Goal: Find contact information: Find contact information

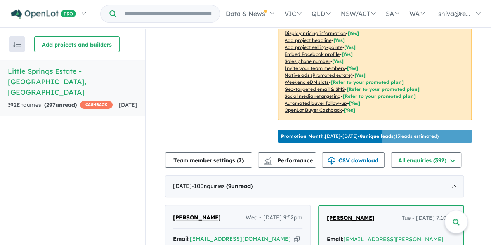
scroll to position [233, 0]
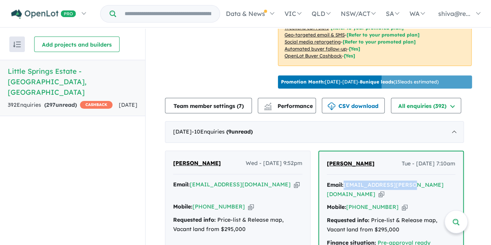
drag, startPoint x: 412, startPoint y: 168, endPoint x: 347, endPoint y: 170, distance: 64.8
click at [347, 180] on div "Email: [EMAIL_ADDRESS][PERSON_NAME][DOMAIN_NAME] Copied! Mobile: [PHONE_NUMBER]…" at bounding box center [391, 222] width 128 height 84
copy a%20Little%20Springs%20Estate%20-%20Deanside"] "[EMAIL_ADDRESS][PERSON_NAME][DOMAIN_NAME]"
drag, startPoint x: 393, startPoint y: 182, endPoint x: 361, endPoint y: 179, distance: 32.3
click at [361, 203] on div "Mobile: [PHONE_NUMBER] Copied!" at bounding box center [391, 207] width 128 height 9
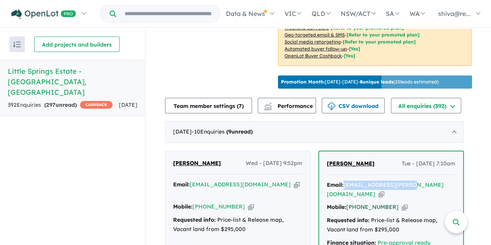
copy link "404 007 786"
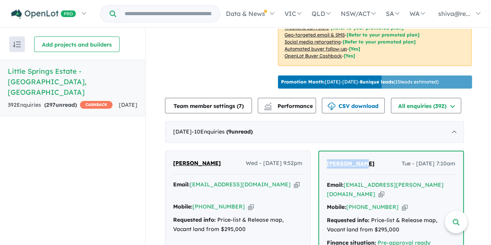
drag, startPoint x: 369, startPoint y: 145, endPoint x: 329, endPoint y: 145, distance: 40.3
click at [329, 159] on div "[PERSON_NAME] Tue - [DATE] 7:10am" at bounding box center [391, 167] width 128 height 16
copy span "[PERSON_NAME]"
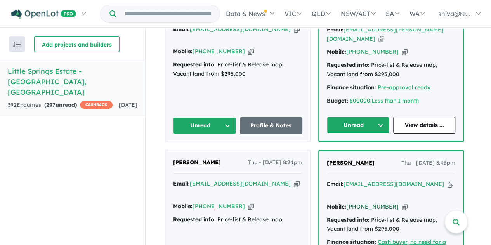
scroll to position [427, 0]
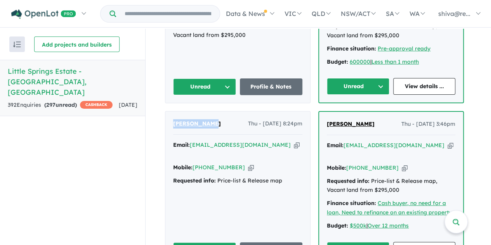
drag, startPoint x: 213, startPoint y: 96, endPoint x: 175, endPoint y: 97, distance: 38.0
click at [175, 119] on div "[PERSON_NAME] Thu - [DATE] 8:24pm" at bounding box center [237, 127] width 129 height 16
copy span "[PERSON_NAME]"
drag, startPoint x: 252, startPoint y: 120, endPoint x: 193, endPoint y: 119, distance: 59.0
click at [193, 140] on div "Email: [EMAIL_ADDRESS][DOMAIN_NAME] Copied!" at bounding box center [237, 149] width 129 height 19
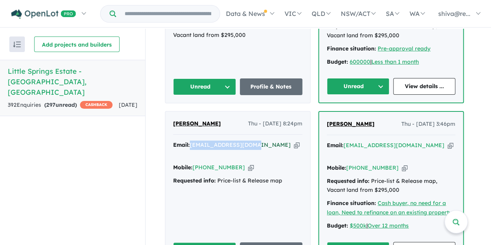
copy a%20Little%20Springs%20Estate%20-%20Deanside"] "[EMAIL_ADDRESS][DOMAIN_NAME]"
drag, startPoint x: 231, startPoint y: 132, endPoint x: 208, endPoint y: 133, distance: 23.7
click at [208, 163] on div "Mobile: [PHONE_NUMBER] Copied!" at bounding box center [237, 167] width 129 height 9
copy link "411 016 216"
drag, startPoint x: 381, startPoint y: 98, endPoint x: 327, endPoint y: 98, distance: 53.9
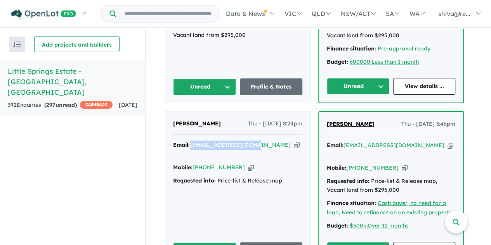
click at [327, 112] on div "[PERSON_NAME] Thu - [DATE] 3:46pm Email: [EMAIL_ADDRESS][DOMAIN_NAME] Copied! M…" at bounding box center [391, 189] width 144 height 154
copy span "[PERSON_NAME]"
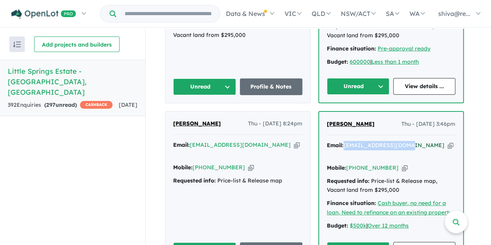
drag, startPoint x: 408, startPoint y: 118, endPoint x: 348, endPoint y: 119, distance: 60.1
click at [348, 141] on div "Email: [EMAIL_ADDRESS][DOMAIN_NAME] Copied!" at bounding box center [391, 150] width 128 height 19
copy a%20Little%20Springs%20Estate%20-%20Deanside"] "[EMAIL_ADDRESS][DOMAIN_NAME]"
drag, startPoint x: 377, startPoint y: 132, endPoint x: 362, endPoint y: 132, distance: 15.2
click at [362, 163] on div "Mobile: [PHONE_NUMBER] Copied!" at bounding box center [391, 167] width 128 height 9
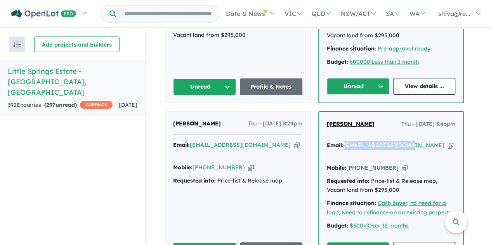
copy link "419 243 233"
